Goal: Register for event/course

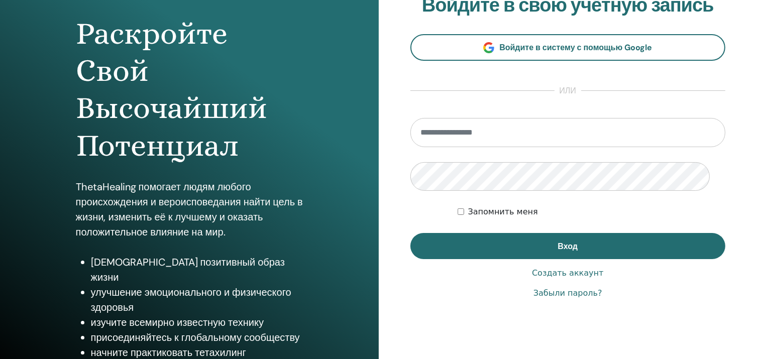
scroll to position [100, 0]
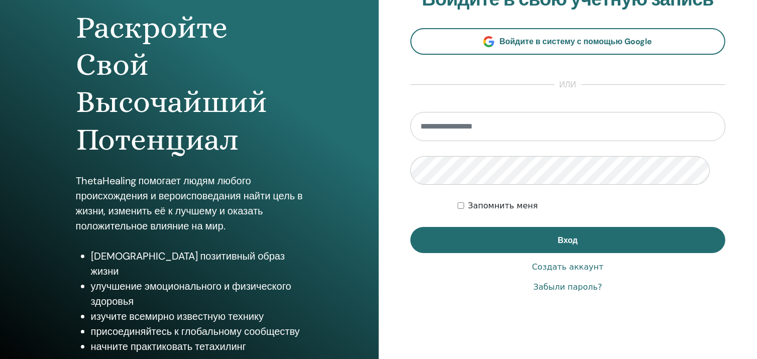
type input "**********"
click at [392, 66] on div "**********" at bounding box center [568, 141] width 379 height 482
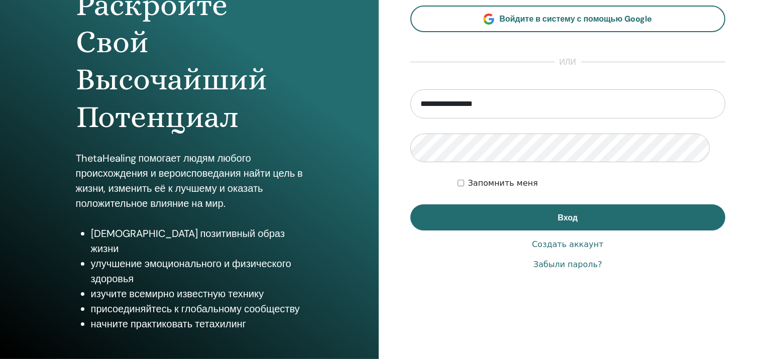
scroll to position [143, 0]
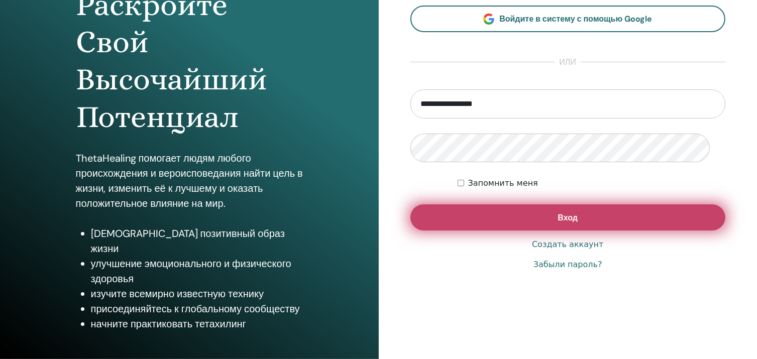
click at [568, 231] on button "Вход" at bounding box center [567, 217] width 315 height 26
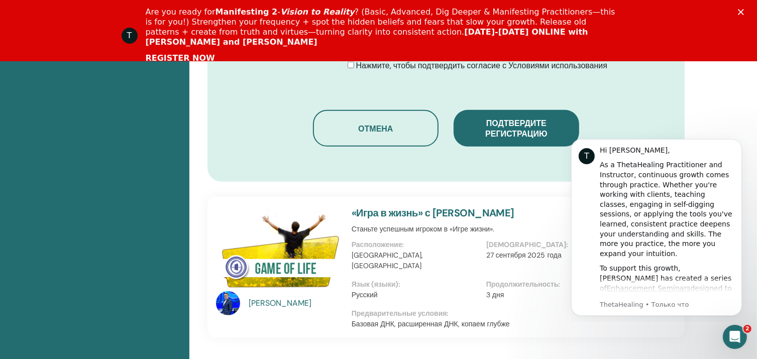
click at [180, 53] on link "REGISTER NOW" at bounding box center [180, 58] width 69 height 11
click at [744, 10] on icon "Закрыть" at bounding box center [741, 12] width 6 height 6
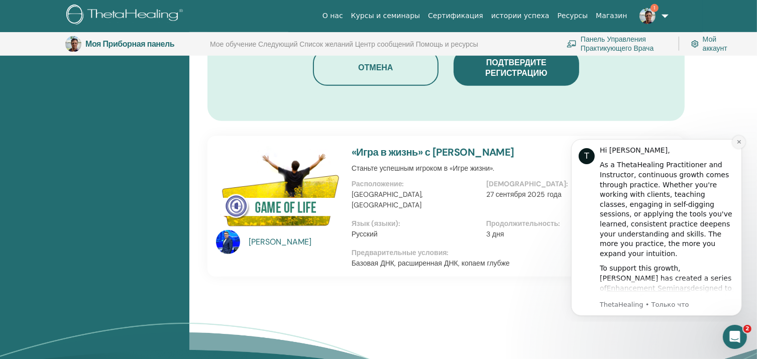
click at [739, 141] on icon "Dismiss notification" at bounding box center [739, 142] width 6 height 6
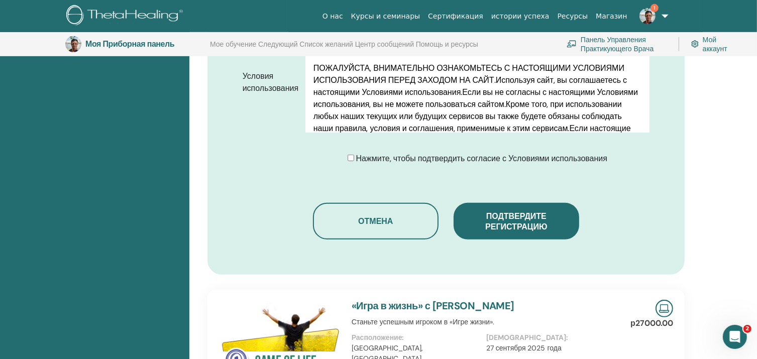
scroll to position [542, 0]
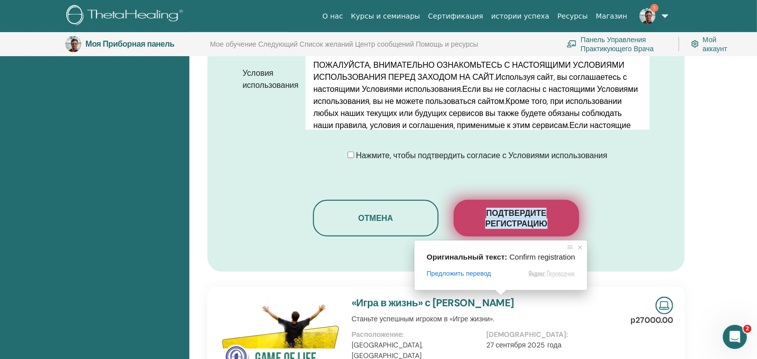
click at [514, 229] on ya-tr-span "Подтвердите регистрацию" at bounding box center [516, 218] width 62 height 21
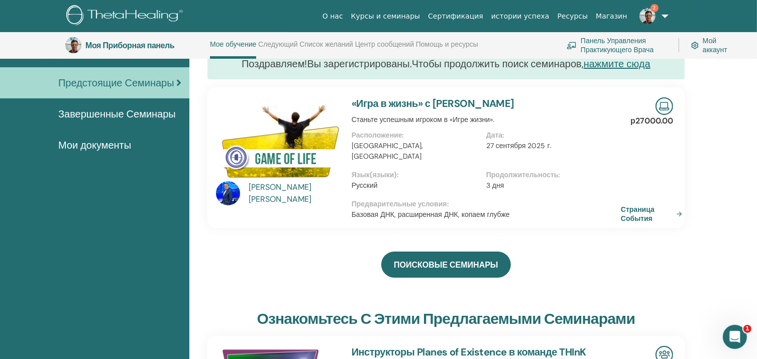
scroll to position [92, 0]
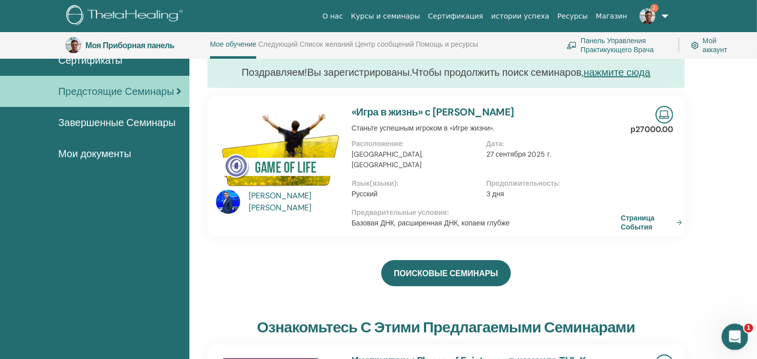
click at [735, 332] on icon "Открыть службу сообщений Intercom" at bounding box center [733, 335] width 17 height 17
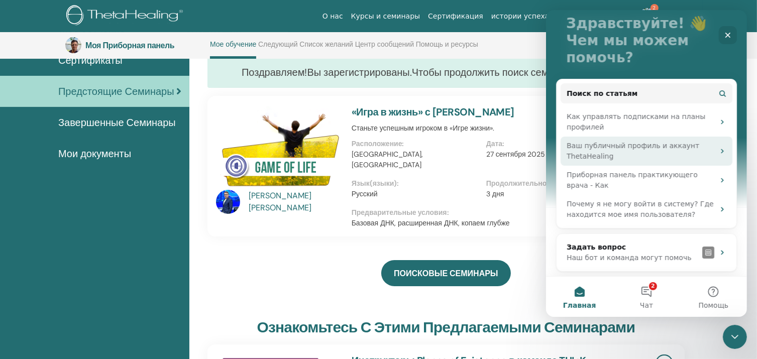
scroll to position [0, 0]
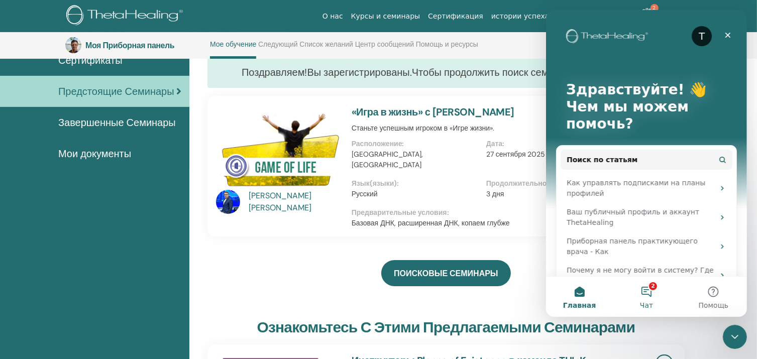
click at [650, 288] on button "2 Чат" at bounding box center [645, 297] width 67 height 40
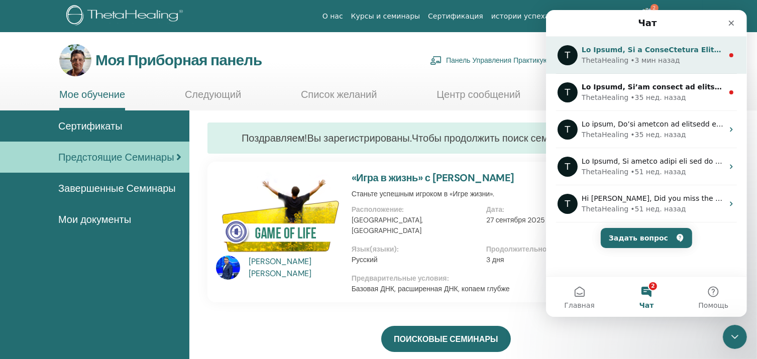
click at [631, 56] on div "• 3 мин назад" at bounding box center [654, 60] width 49 height 11
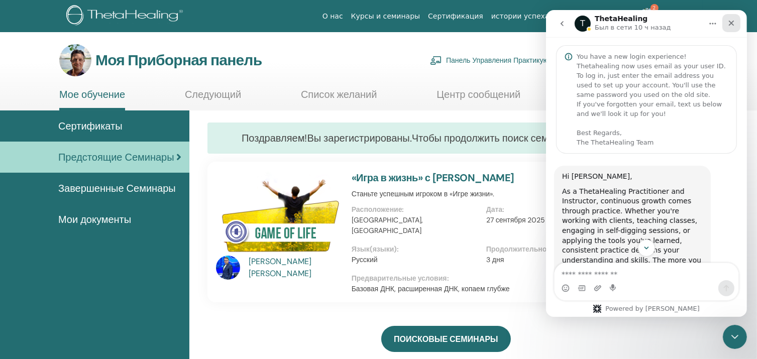
click at [735, 27] on div "Закрыть" at bounding box center [731, 23] width 18 height 18
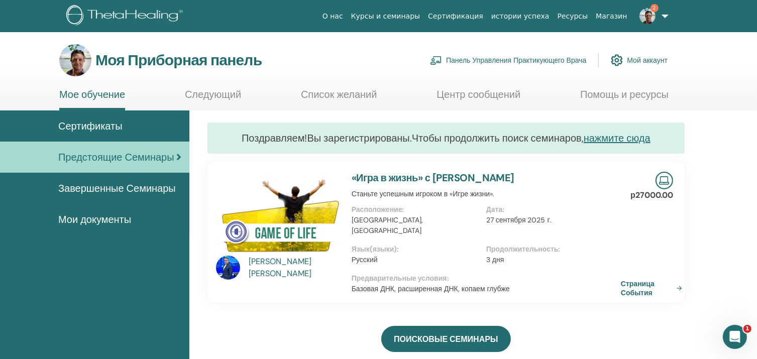
scroll to position [523, 0]
click at [641, 18] on img at bounding box center [647, 16] width 16 height 16
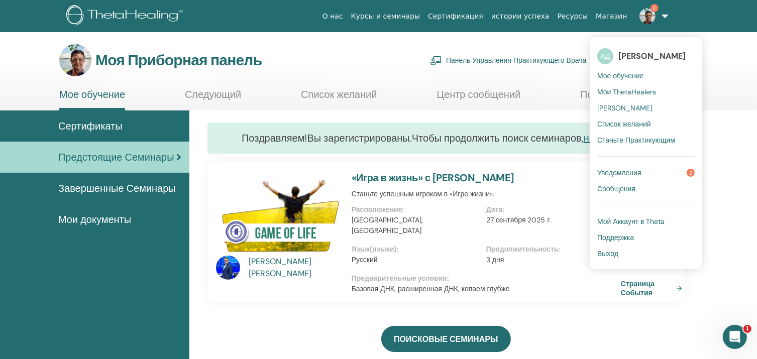
click at [614, 177] on ya-tr-span "Уведомления" at bounding box center [619, 172] width 44 height 9
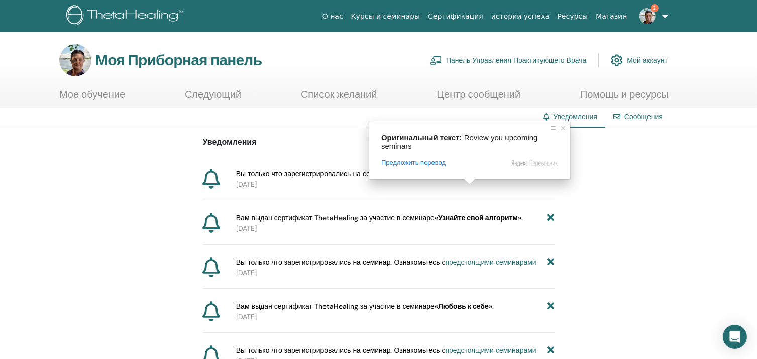
click at [478, 178] on ya-tr-span "предстоящими семинарами" at bounding box center [488, 173] width 91 height 9
